Goal: Submit feedback/report problem

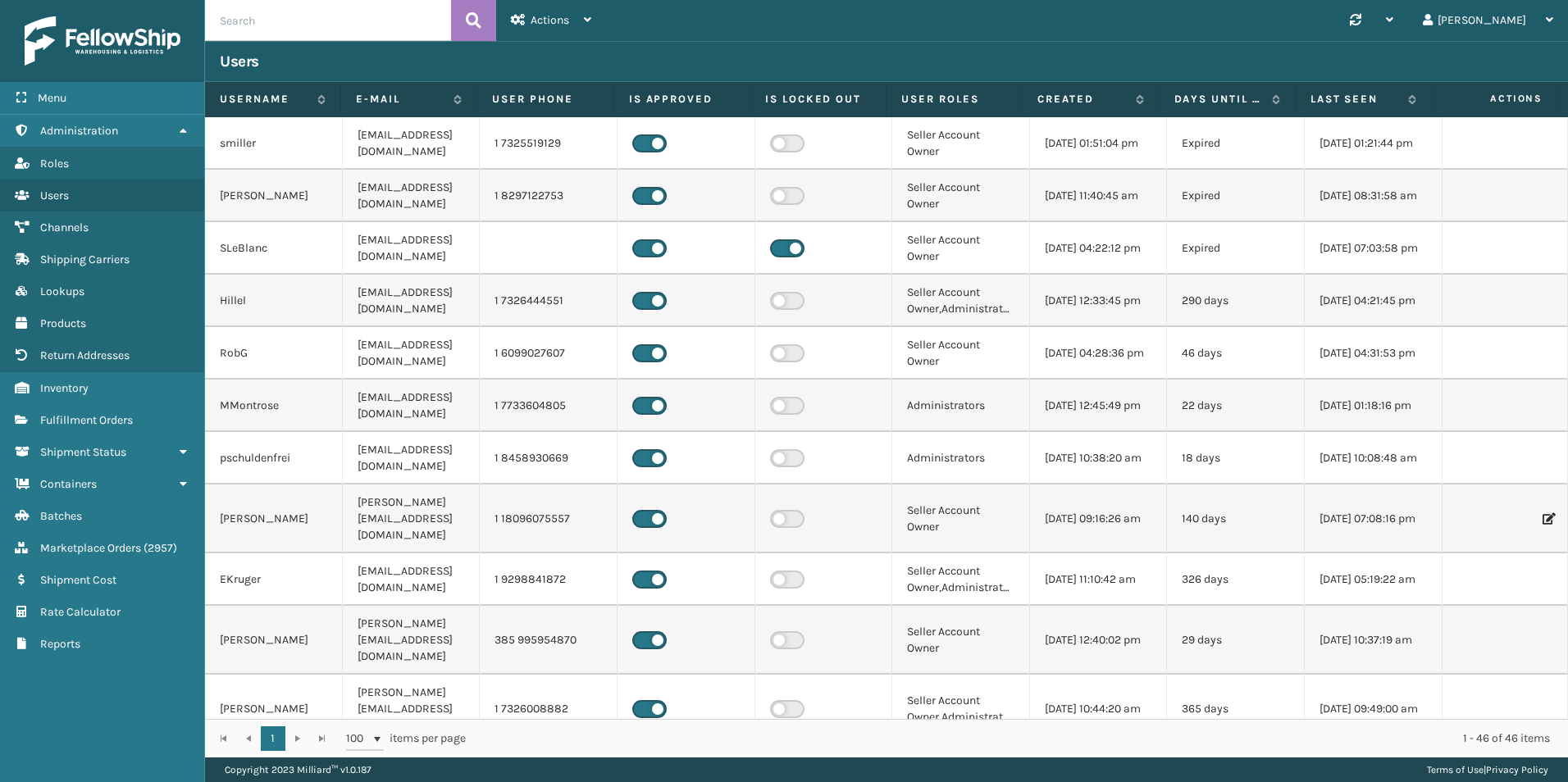
click at [635, 328] on td at bounding box center [687, 353] width 138 height 53
click at [120, 410] on link "Fulfillment Orders" at bounding box center [102, 419] width 204 height 32
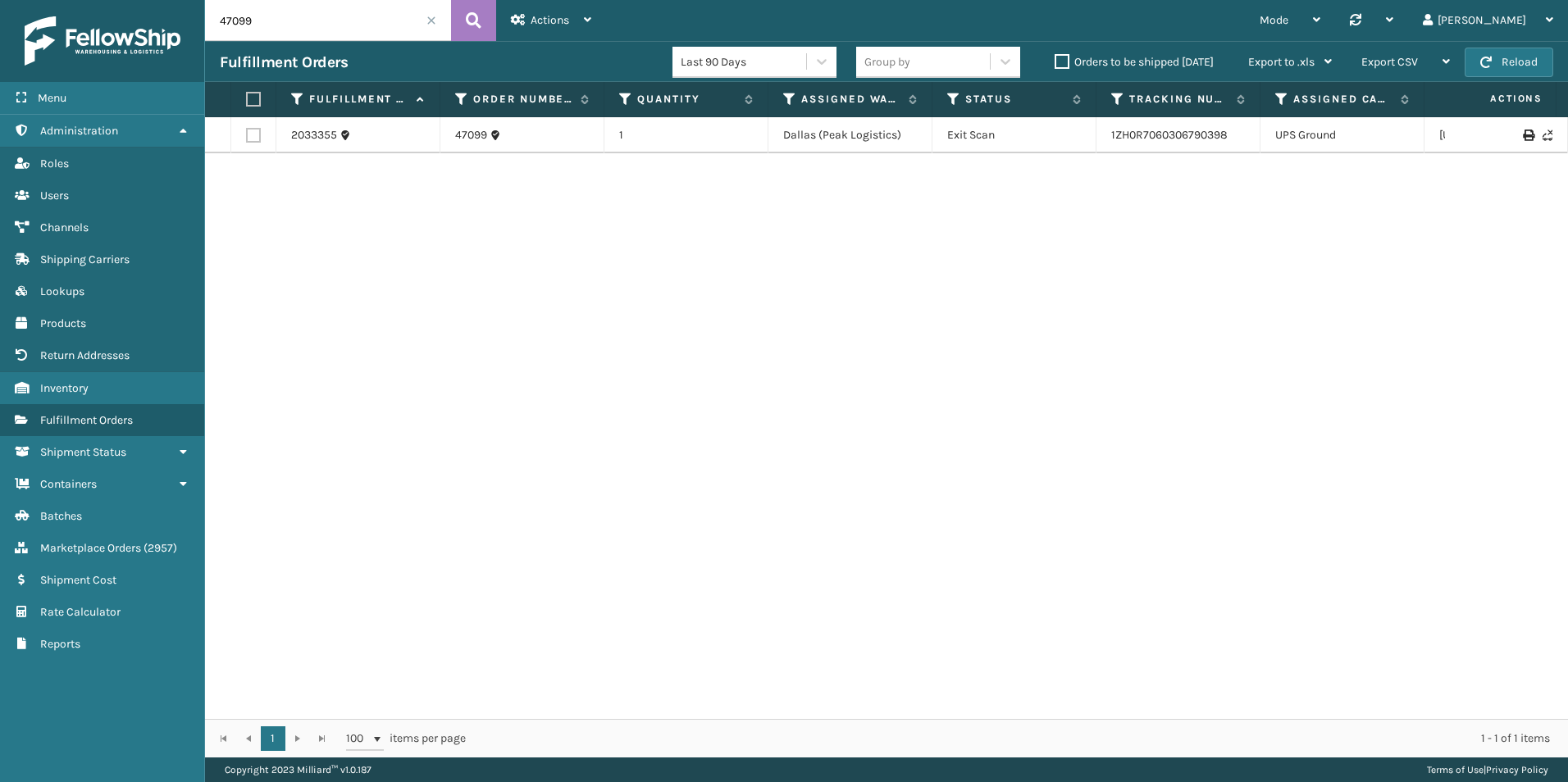
click at [269, 34] on input "47099" at bounding box center [328, 21] width 246 height 41
paste input "112-8961713-8225062-R"
type input "112-8961713-8225062-R"
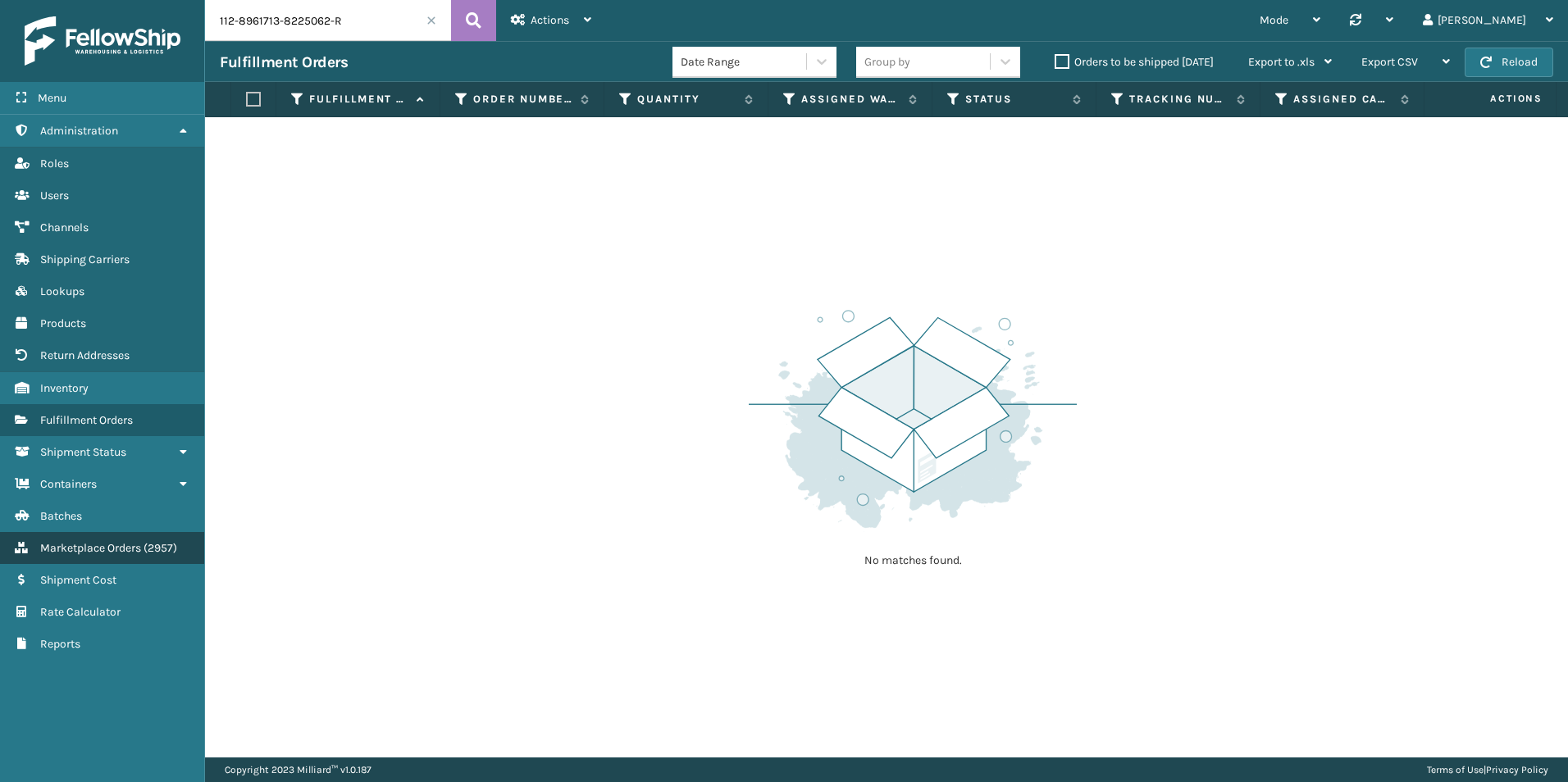
click at [78, 549] on span "Marketplace Orders" at bounding box center [90, 548] width 101 height 14
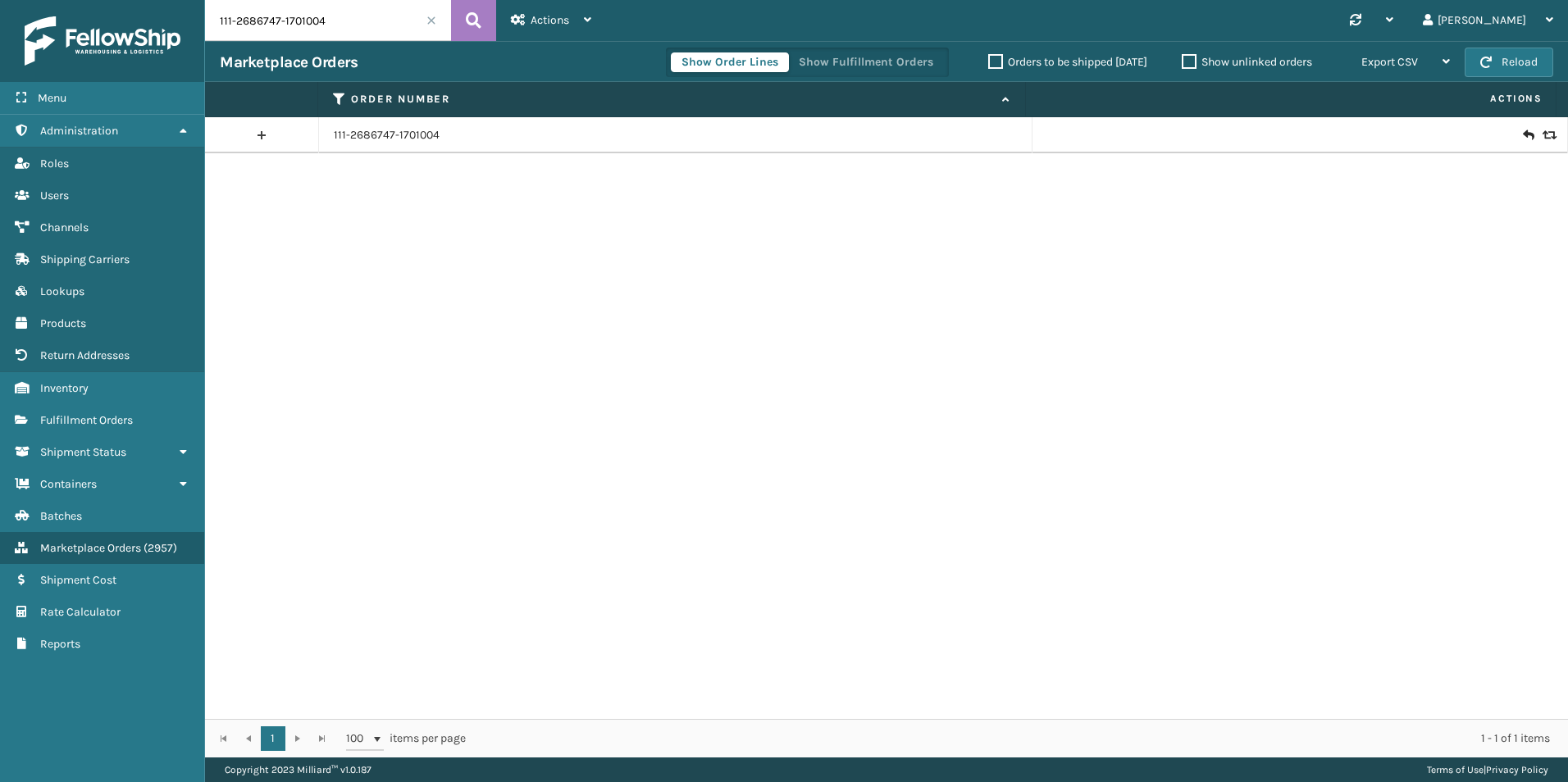
click at [397, 19] on input "111-2686747-1701004" at bounding box center [328, 21] width 246 height 41
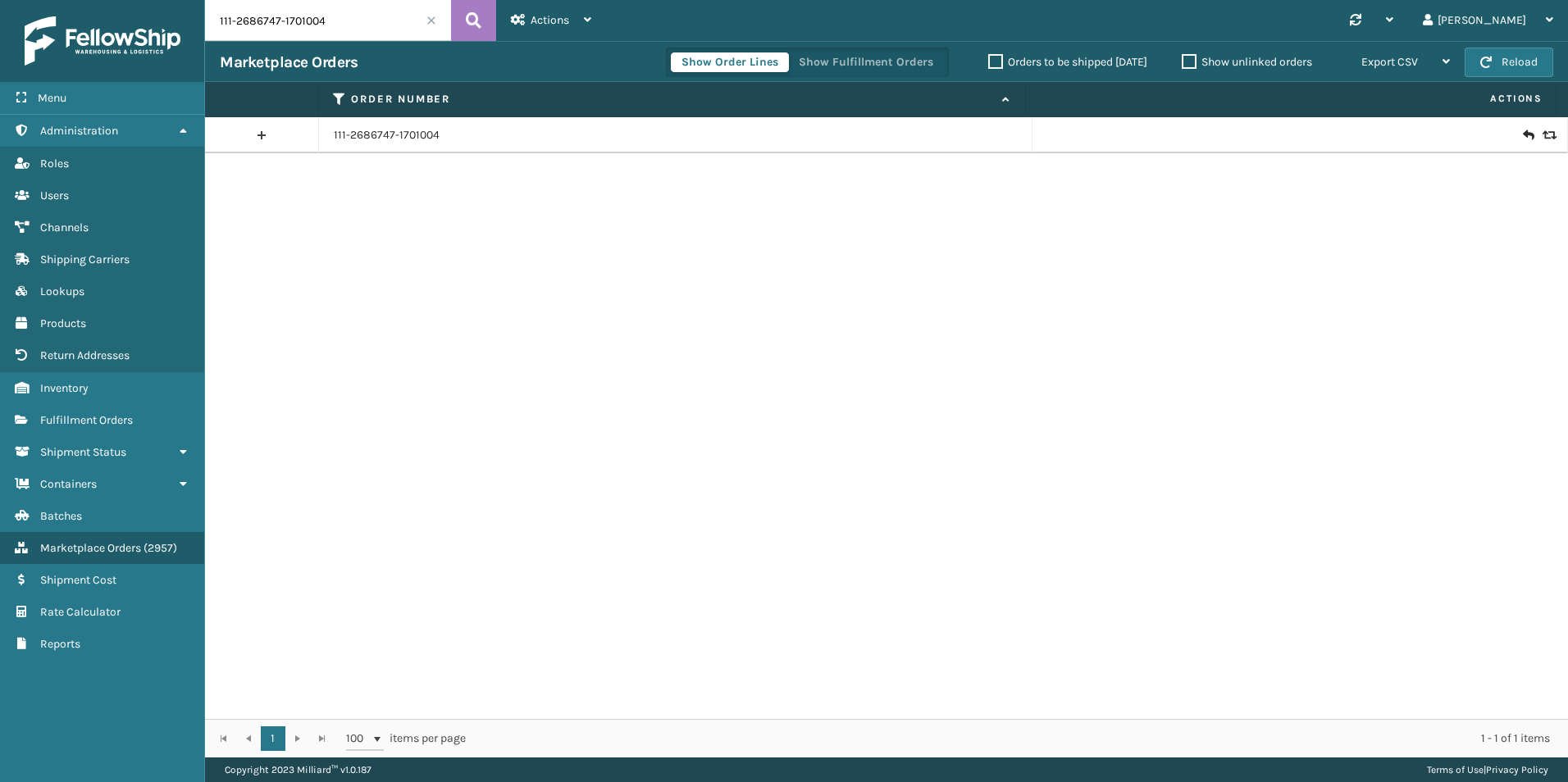
click at [397, 19] on input "111-2686747-1701004" at bounding box center [328, 21] width 246 height 41
click at [345, 9] on input "111-2686747-1701004" at bounding box center [328, 21] width 246 height 41
paste input "112-8961713-8225062-R"
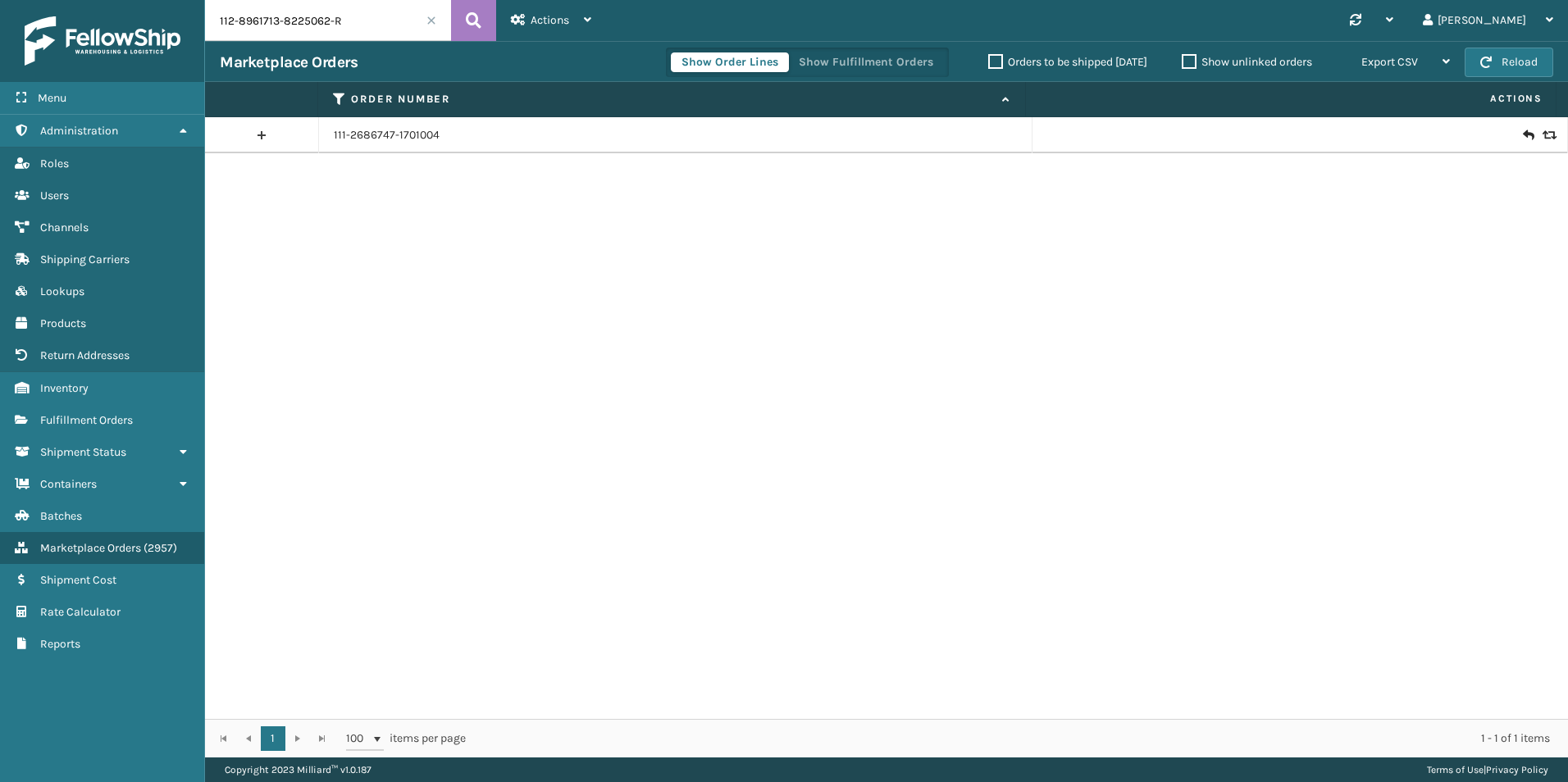
type input "112-8961713-8225062-R"
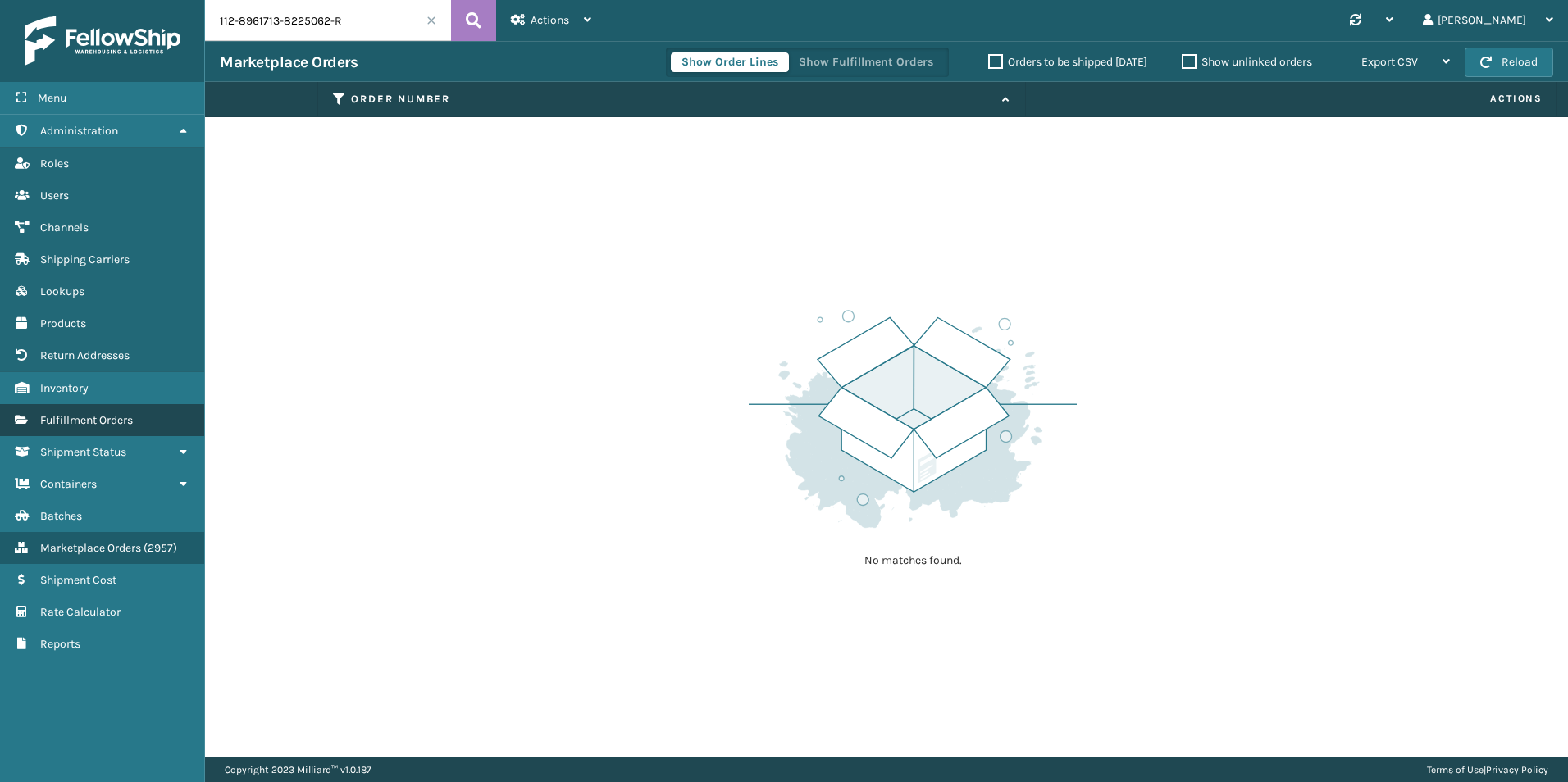
click at [88, 416] on span "Fulfillment Orders" at bounding box center [87, 420] width 93 height 14
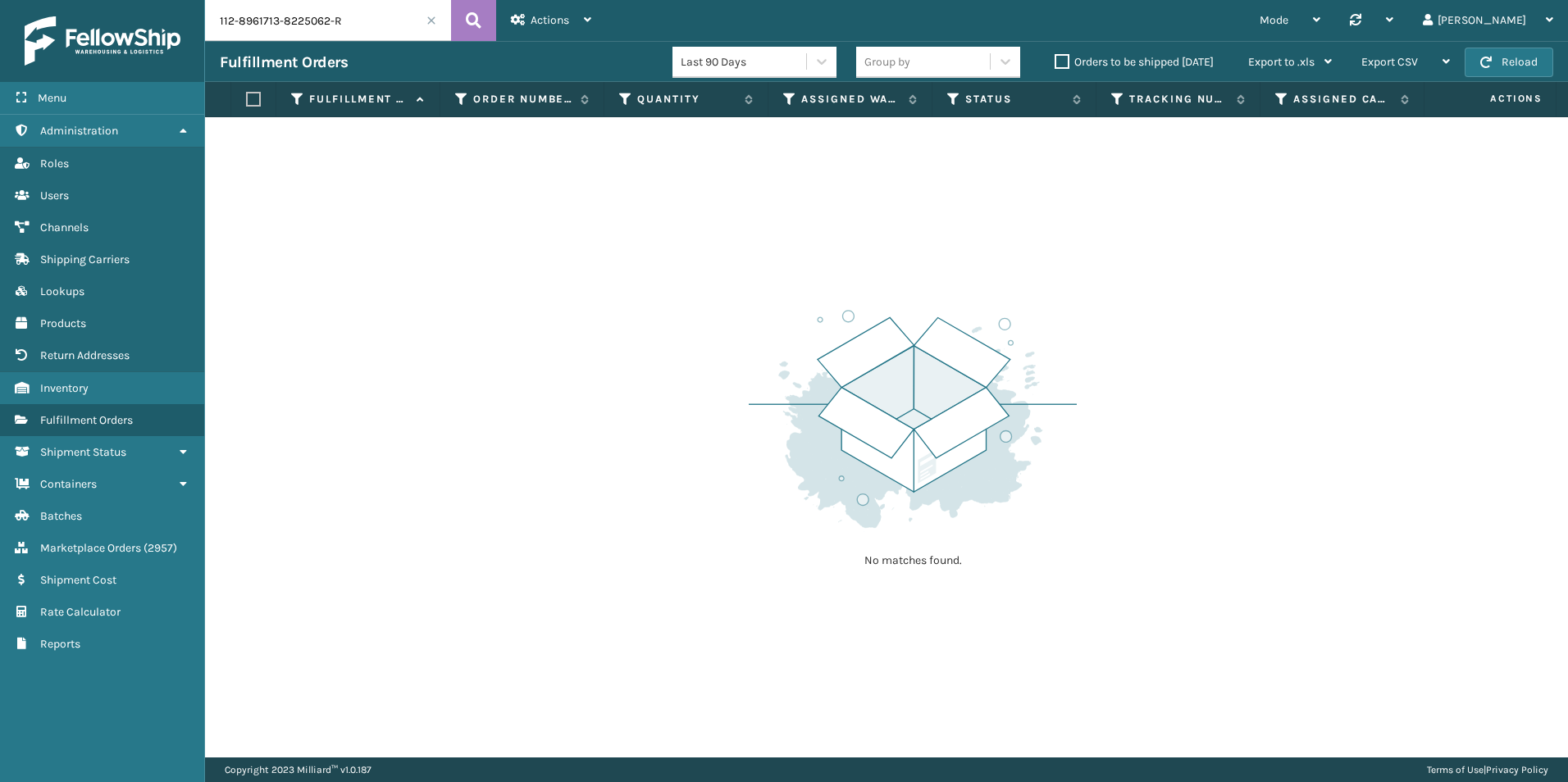
click at [382, 16] on input "112-8961713-8225062-R" at bounding box center [328, 21] width 246 height 41
click at [115, 546] on span "Marketplace Orders" at bounding box center [90, 548] width 101 height 14
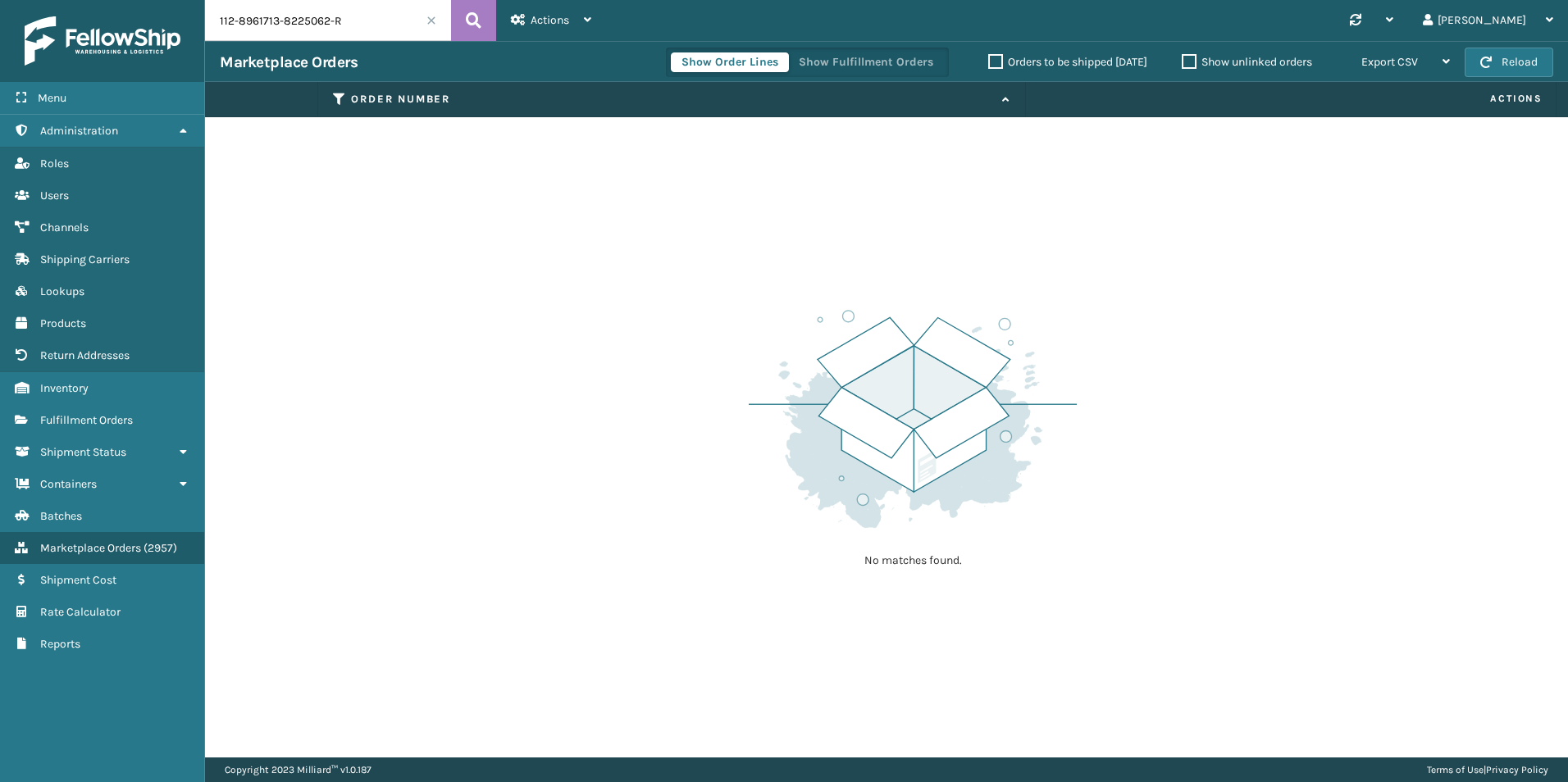
click at [350, 21] on input "112-8961713-8225062-R" at bounding box center [328, 21] width 246 height 41
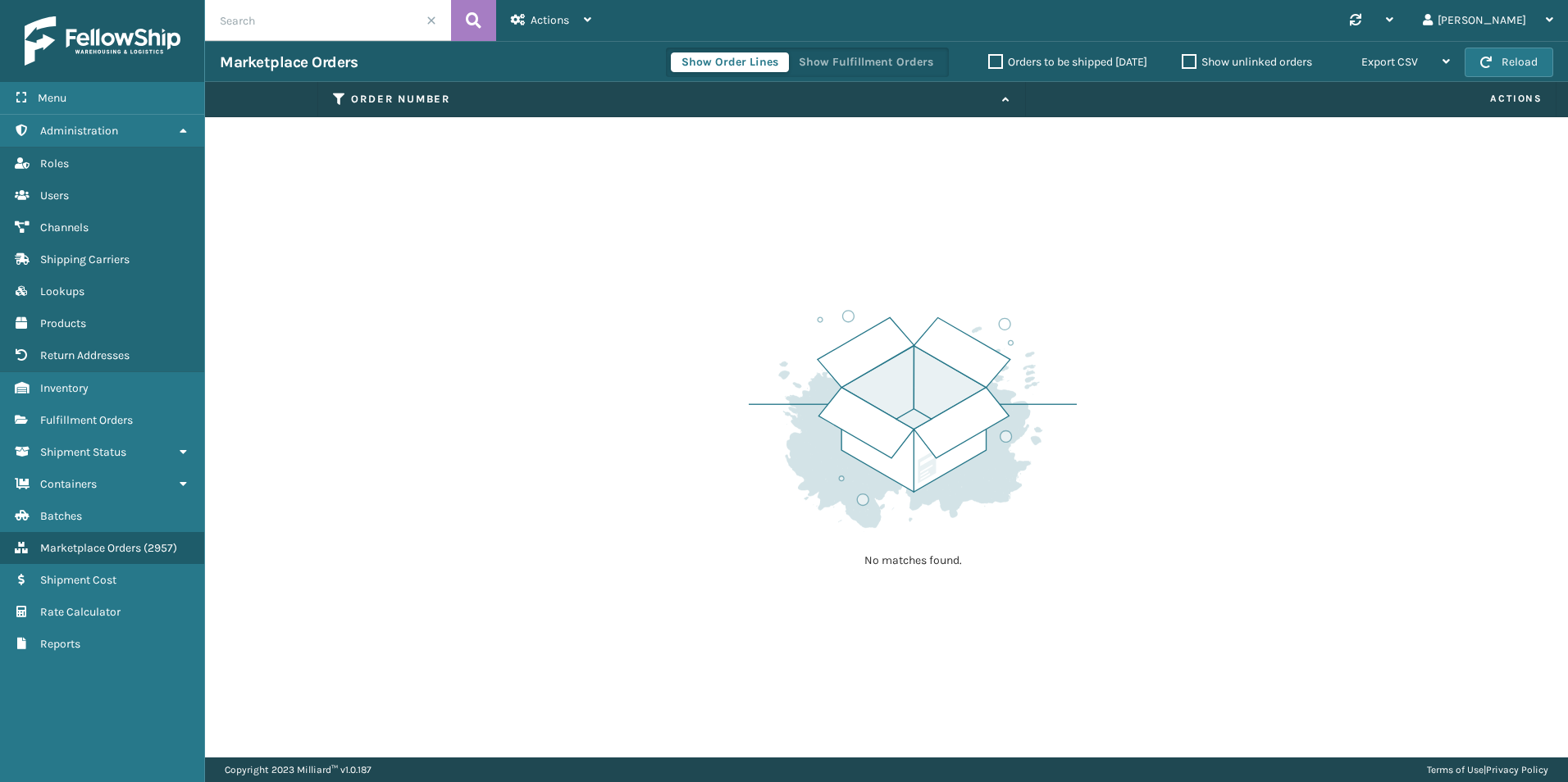
type input "V"
paste input "6190"
type input "6190"
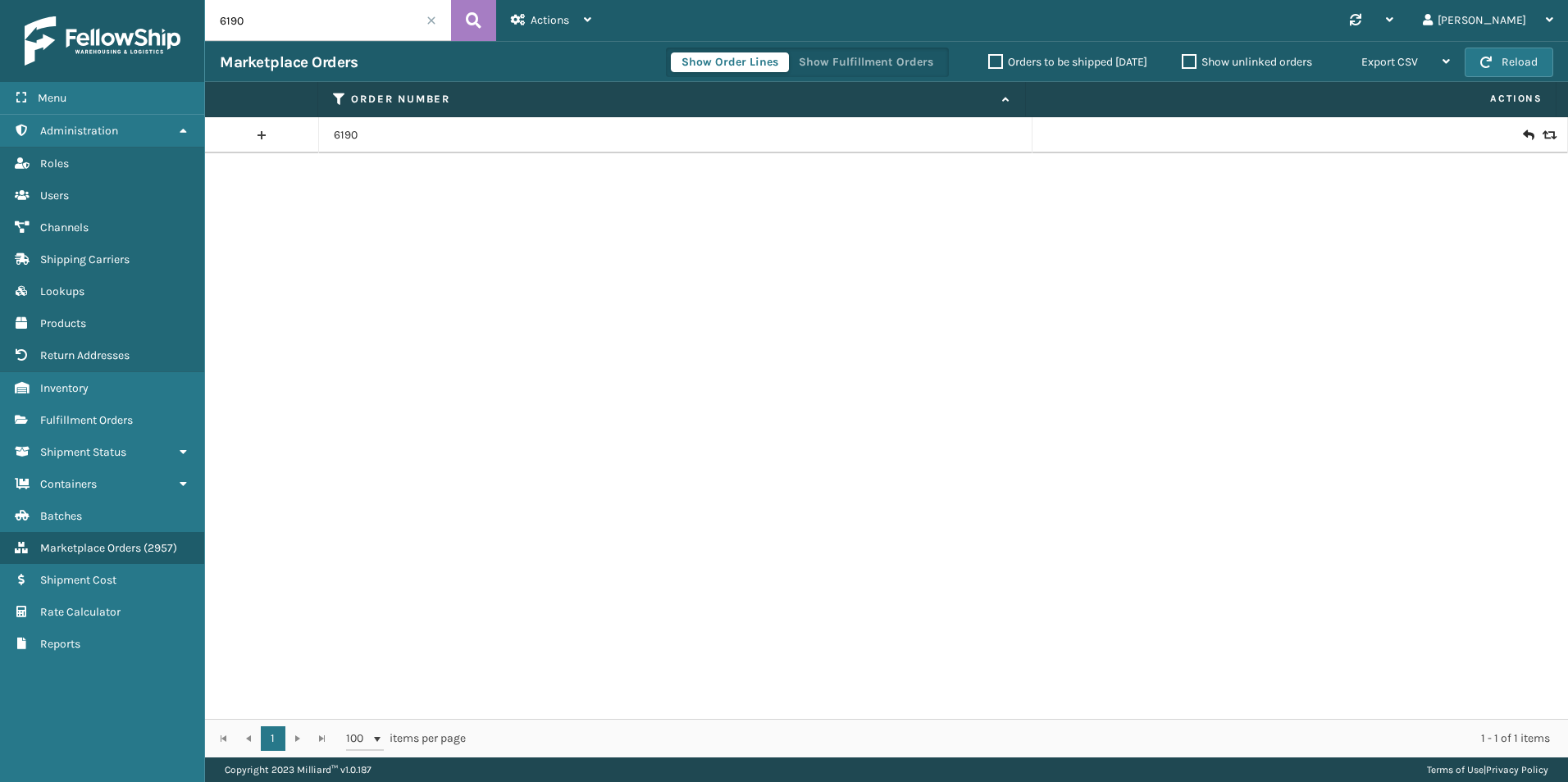
click at [1542, 136] on icon at bounding box center [1546, 134] width 9 height 11
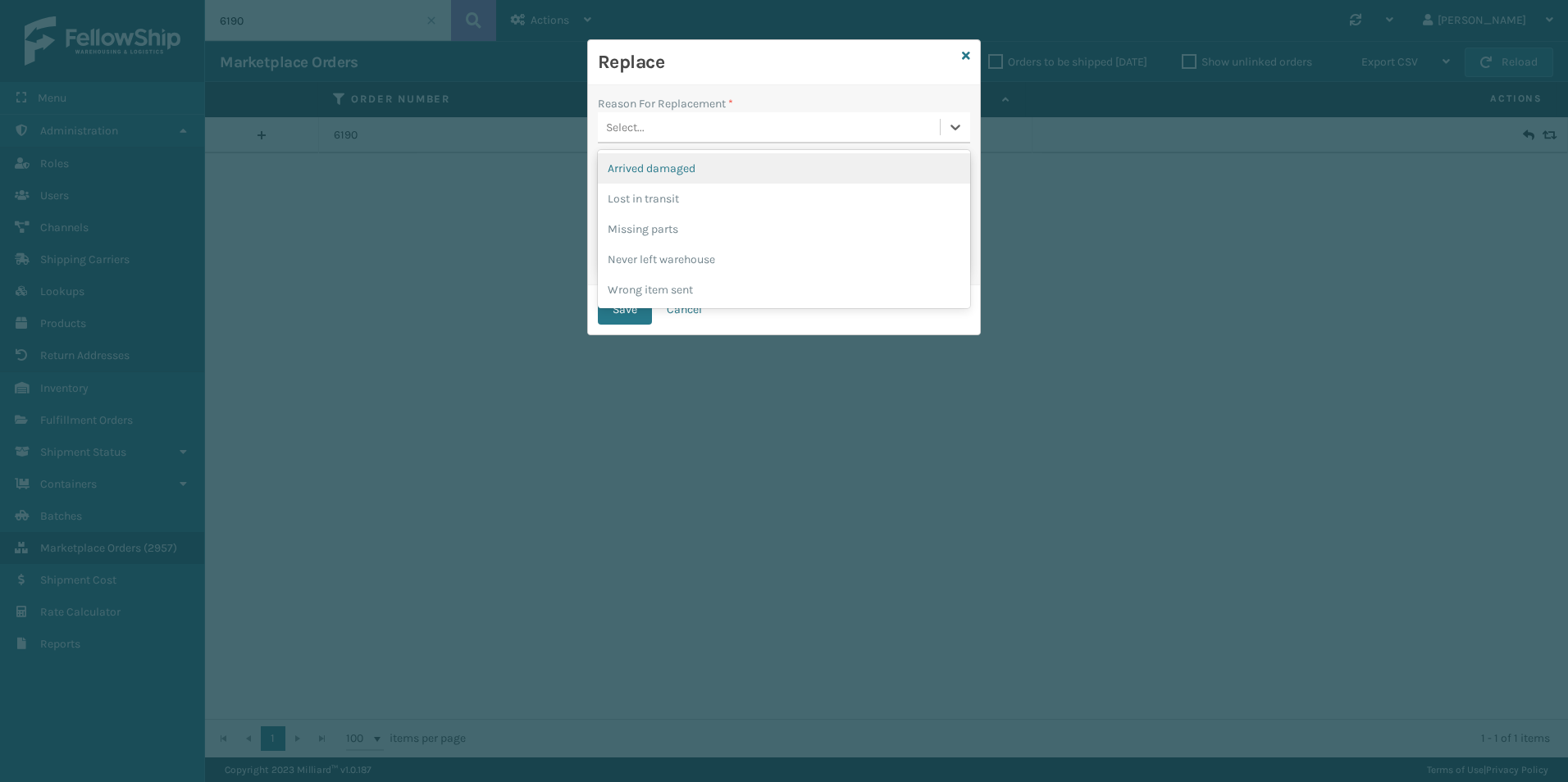
click at [924, 121] on div "Select..." at bounding box center [768, 127] width 342 height 27
click at [761, 174] on div "Arrived damaged" at bounding box center [784, 168] width 372 height 30
click at [625, 304] on button "Save" at bounding box center [625, 310] width 54 height 29
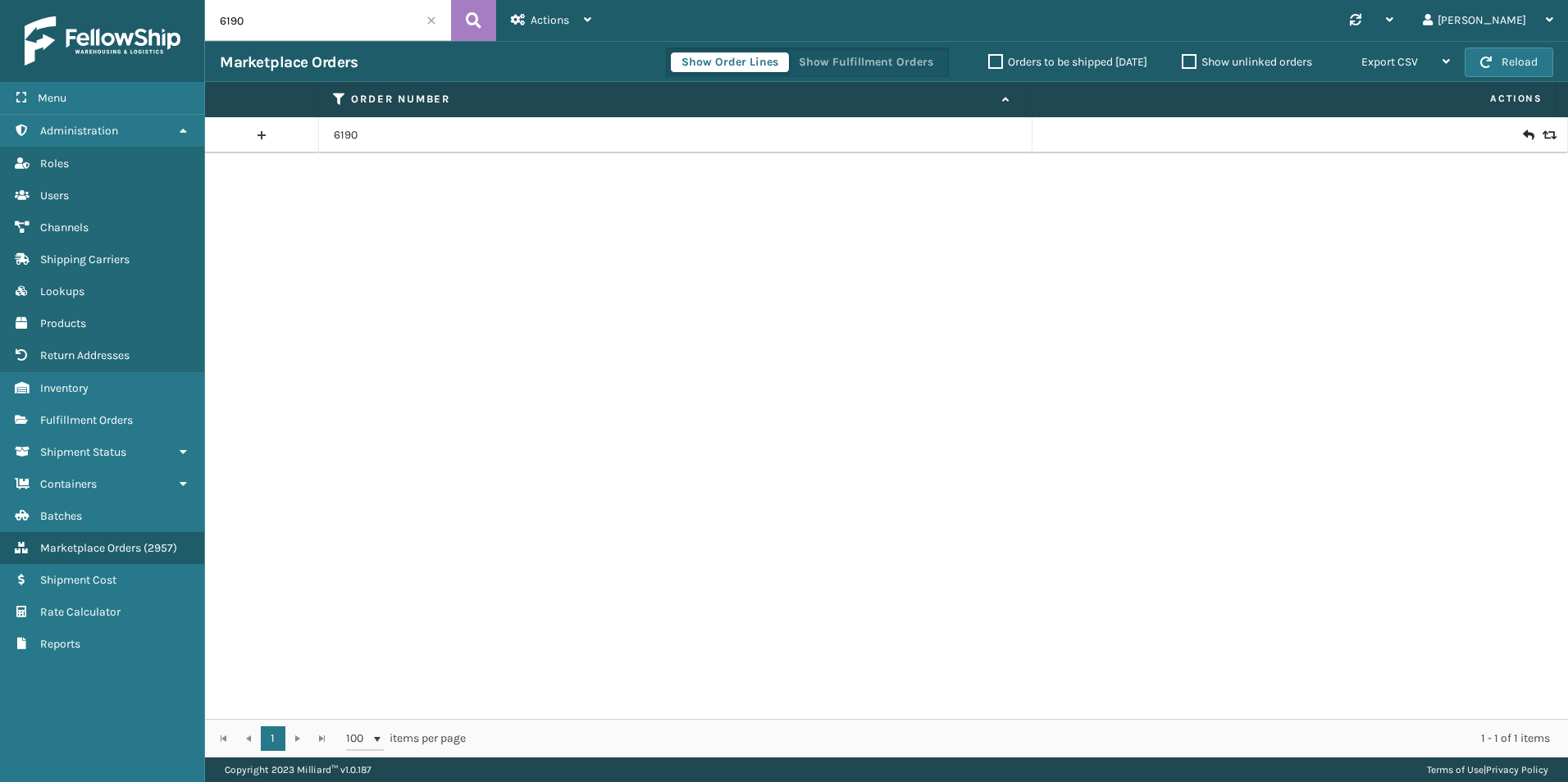
click at [303, 28] on input "6190" at bounding box center [328, 21] width 246 height 41
click at [106, 424] on span "Fulfillment Orders" at bounding box center [87, 420] width 93 height 14
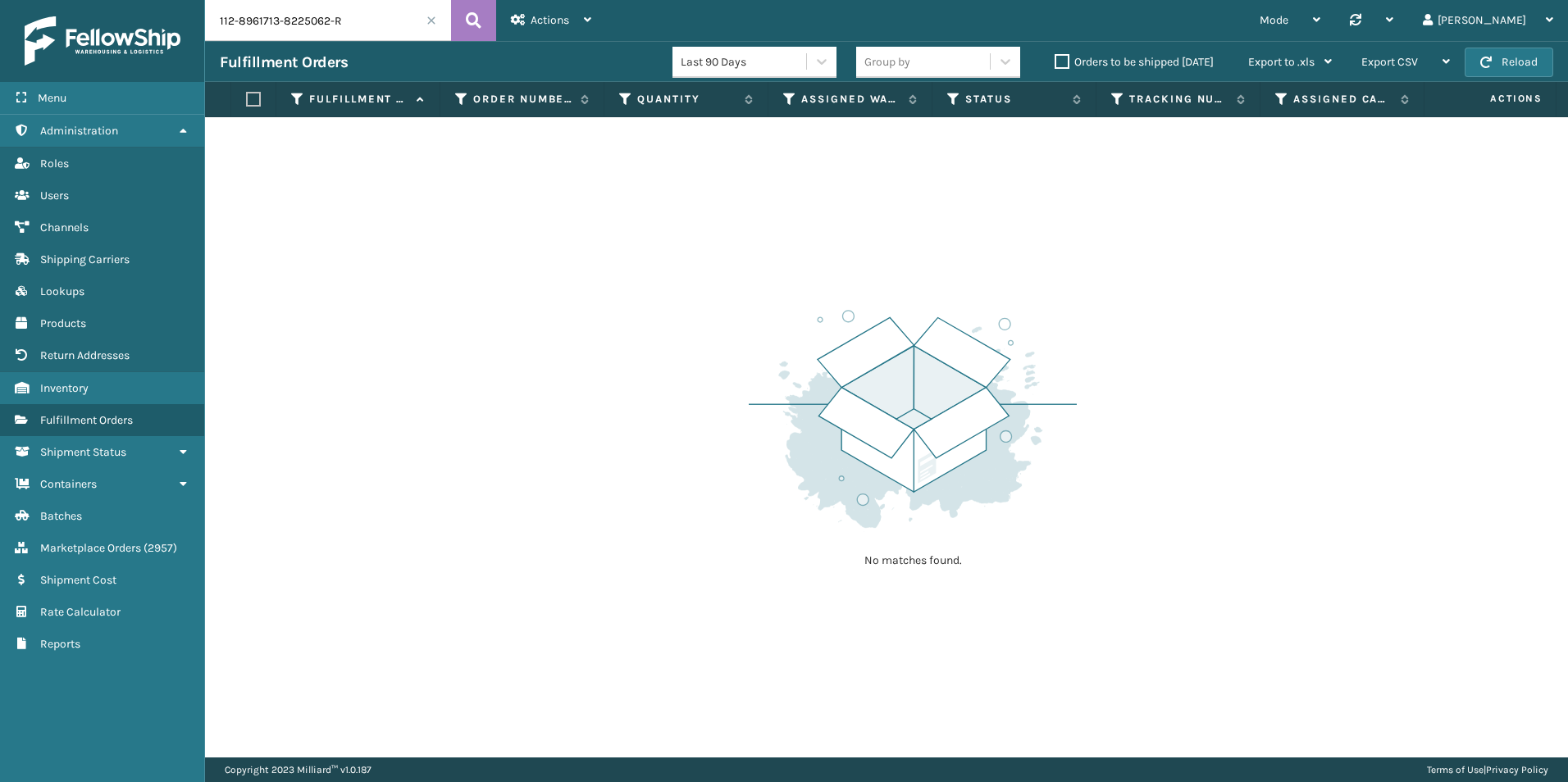
click at [331, 19] on input "112-8961713-8225062-R" at bounding box center [328, 21] width 246 height 41
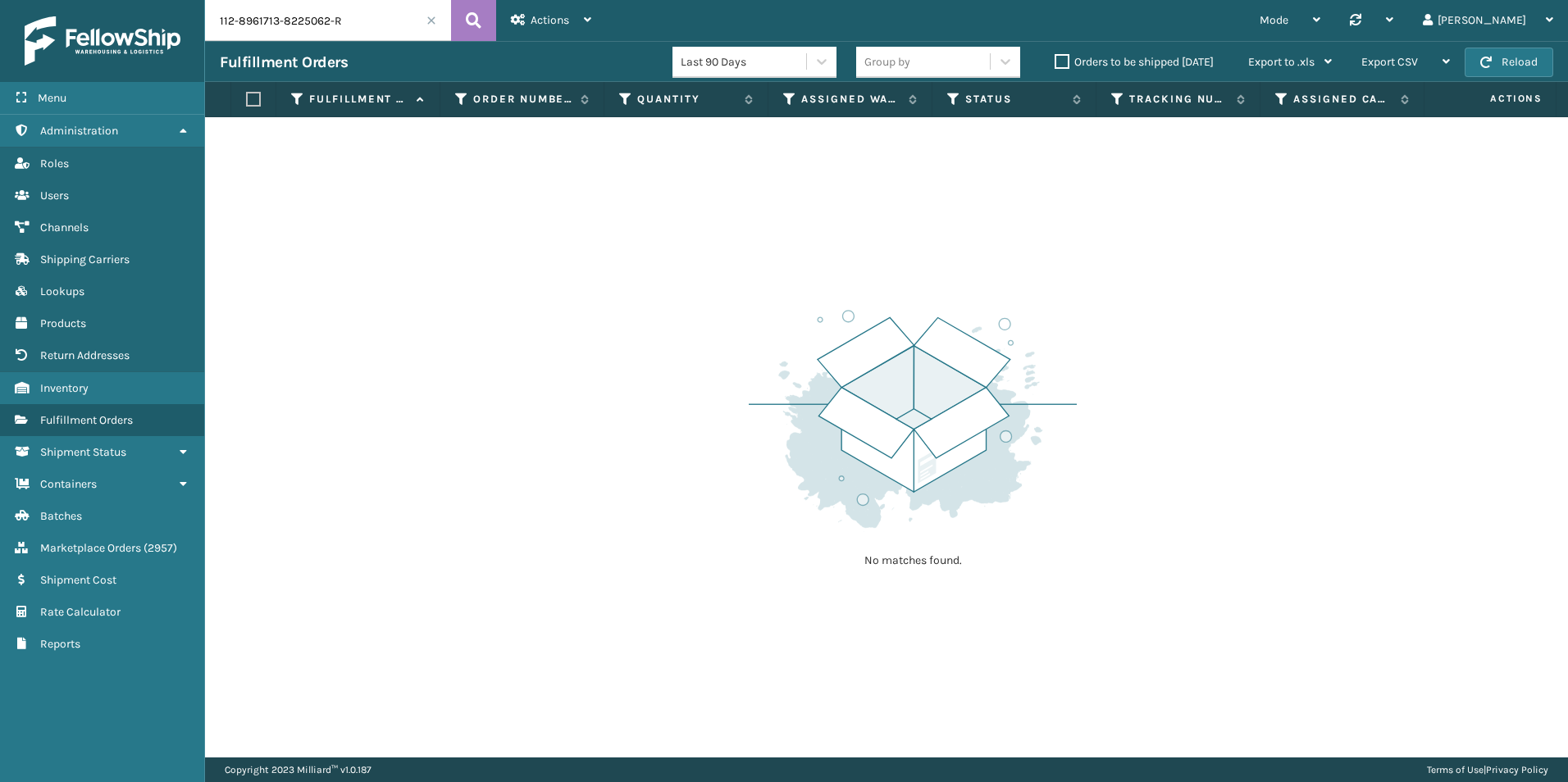
click at [331, 19] on input "112-8961713-8225062-R" at bounding box center [328, 21] width 246 height 41
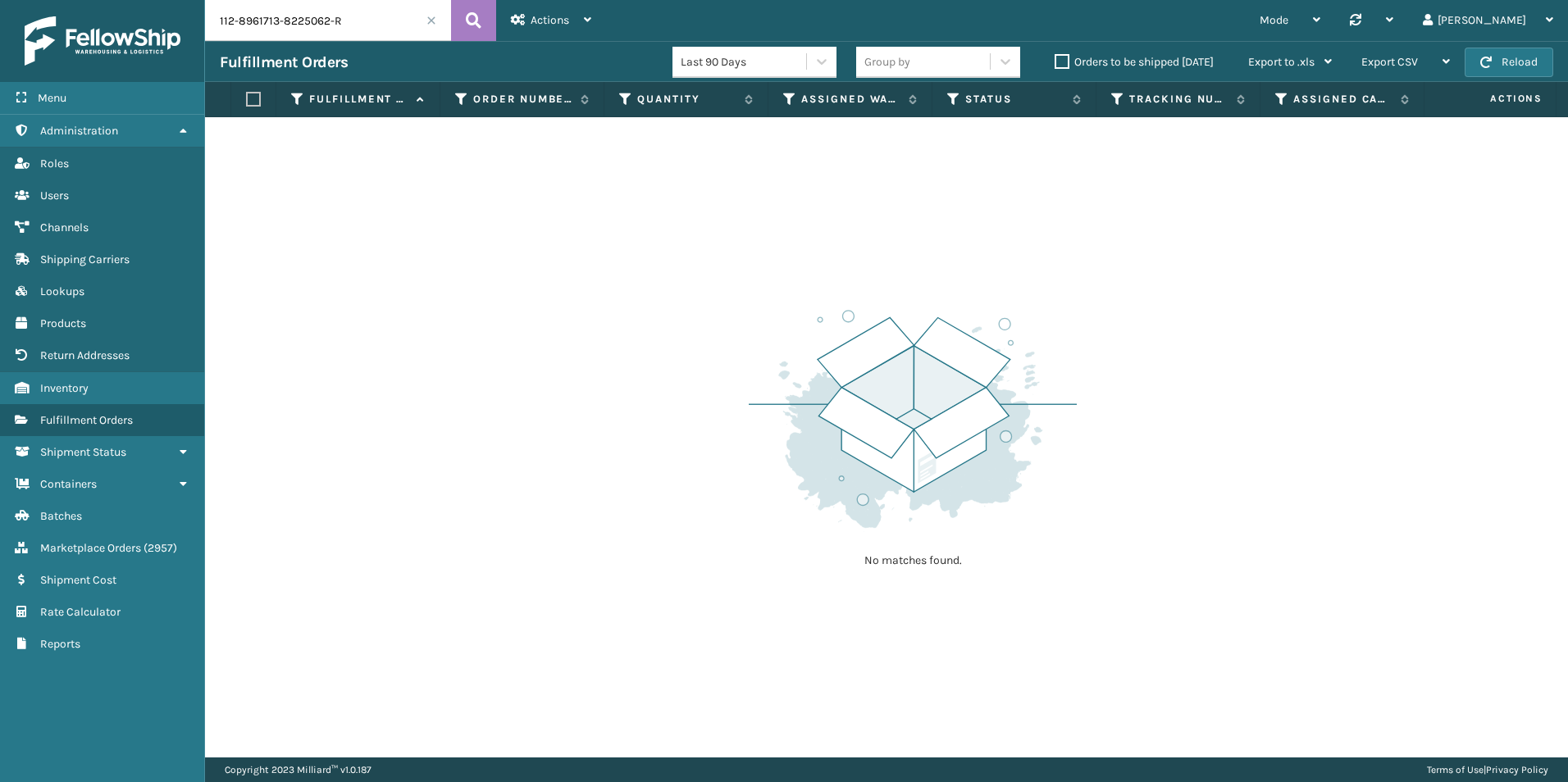
click at [331, 19] on input "112-8961713-8225062-R" at bounding box center [328, 21] width 246 height 41
paste input "6190"
type input "6190"
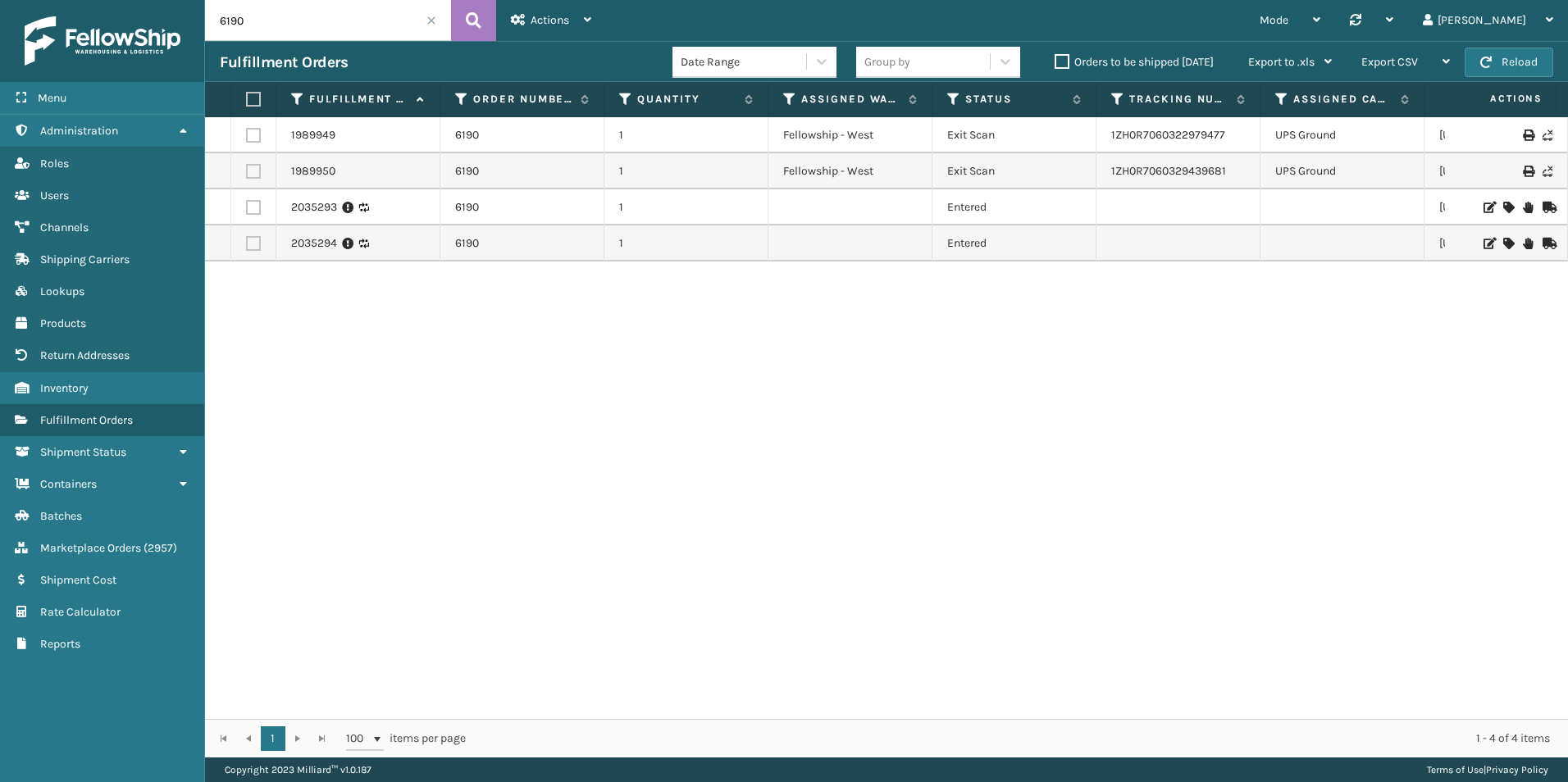
click at [1522, 208] on icon at bounding box center [1527, 207] width 9 height 11
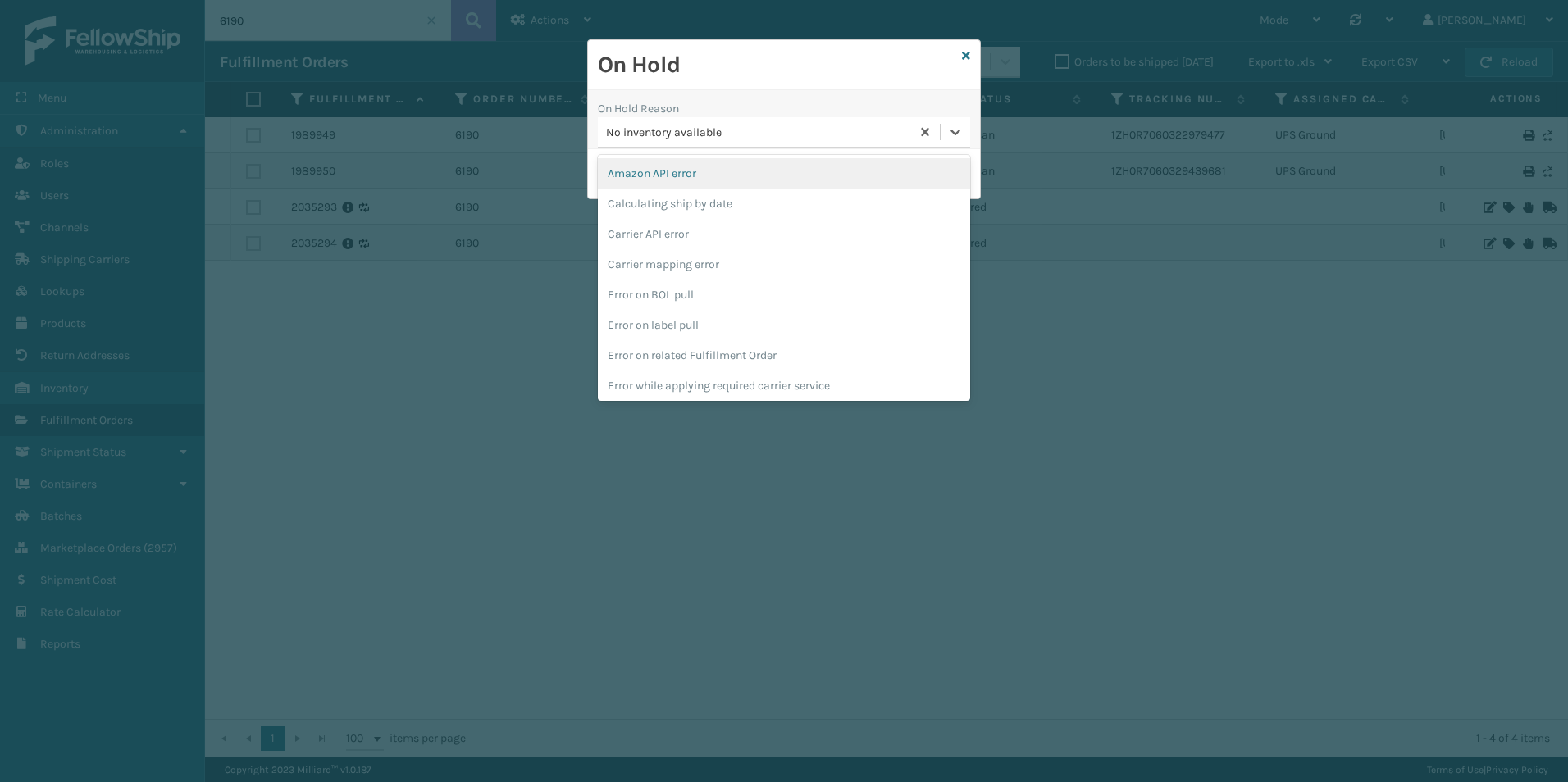
click at [770, 140] on div "No inventory available" at bounding box center [758, 133] width 306 height 17
click at [865, 385] on div "To be cancelled" at bounding box center [784, 382] width 372 height 30
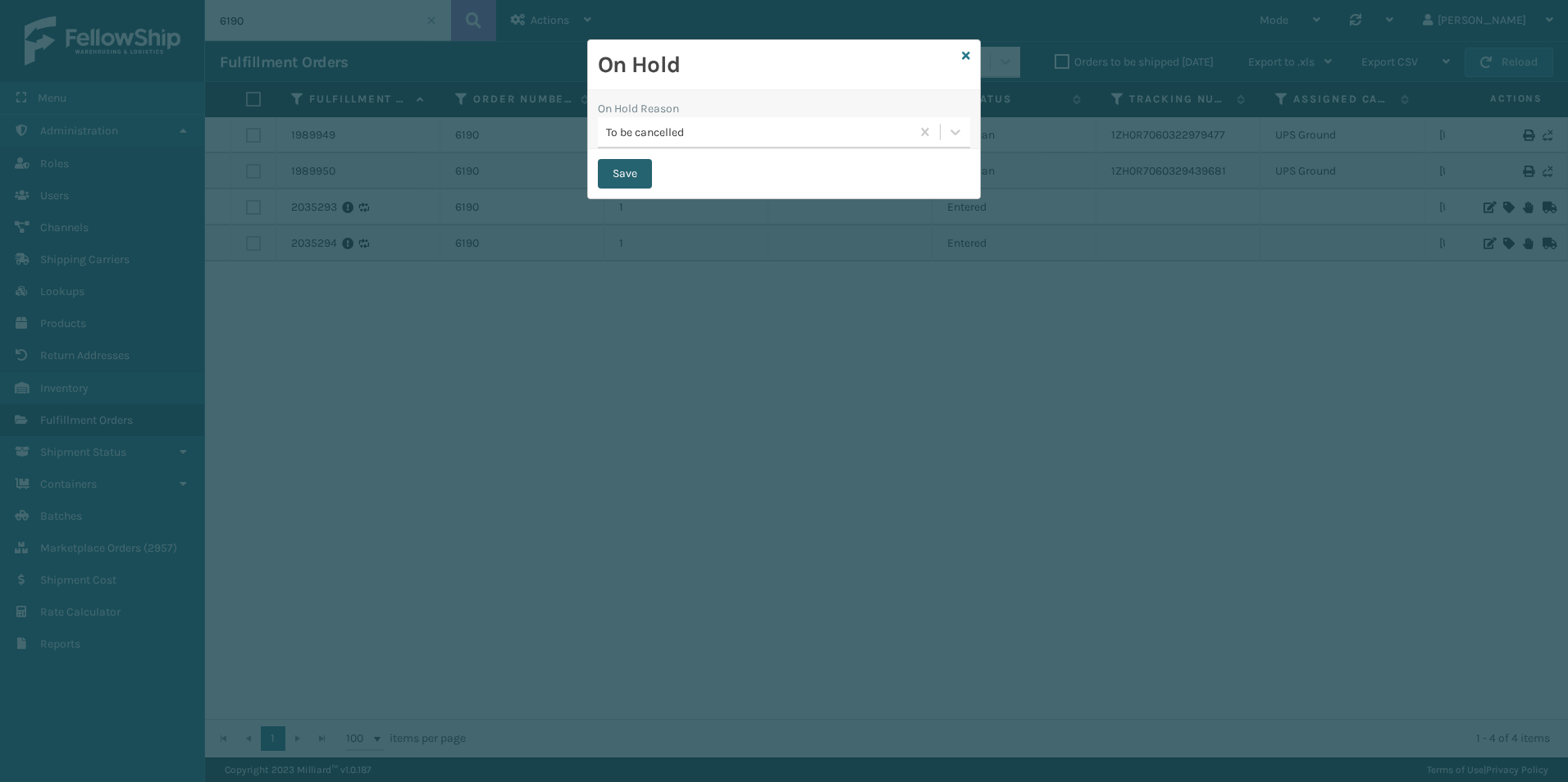
click at [629, 173] on button "Save" at bounding box center [625, 174] width 54 height 29
